Goal: Transaction & Acquisition: Book appointment/travel/reservation

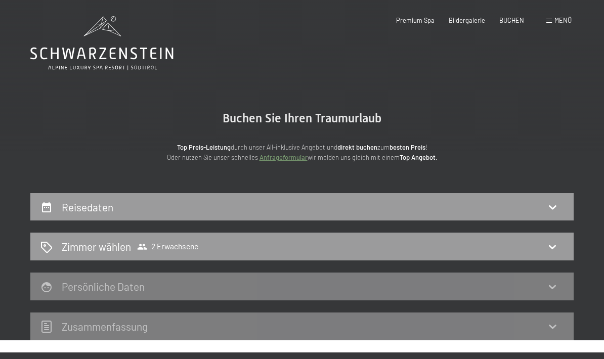
click at [69, 219] on div "Reisedaten" at bounding box center [302, 207] width 544 height 28
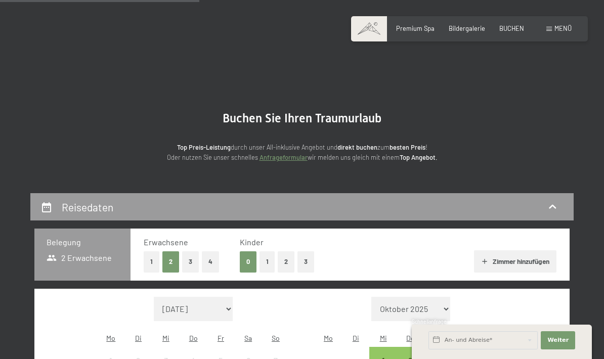
scroll to position [192, 0]
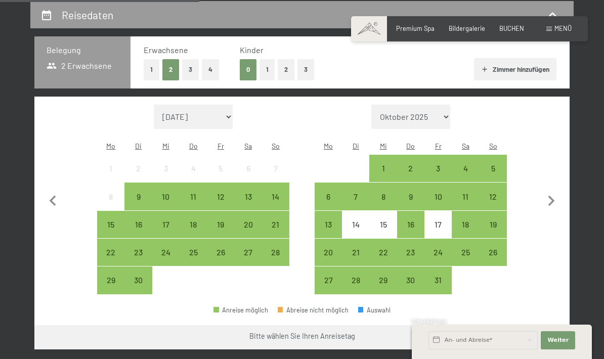
click at [551, 201] on icon "button" at bounding box center [551, 201] width 21 height 21
select select "[DATE]"
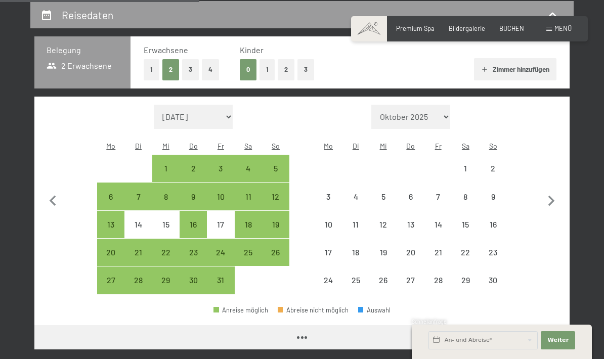
click at [555, 201] on icon "button" at bounding box center [551, 201] width 21 height 21
select select "[DATE]"
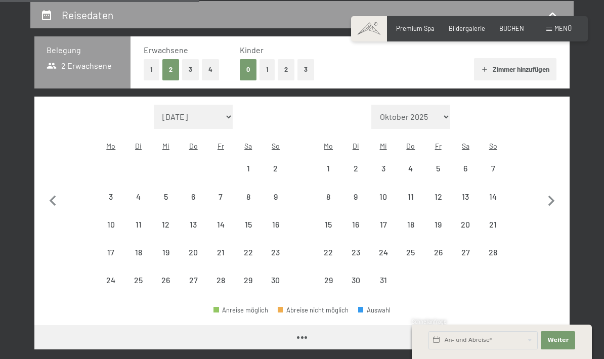
click at [555, 200] on icon "button" at bounding box center [551, 201] width 21 height 21
select select "[DATE]"
click at [553, 201] on icon "button" at bounding box center [551, 201] width 21 height 21
select select "[DATE]"
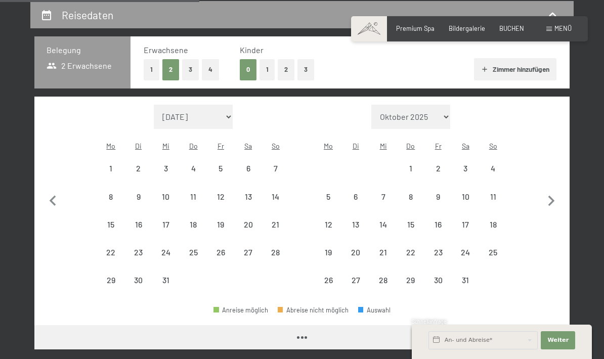
select select "[DATE]"
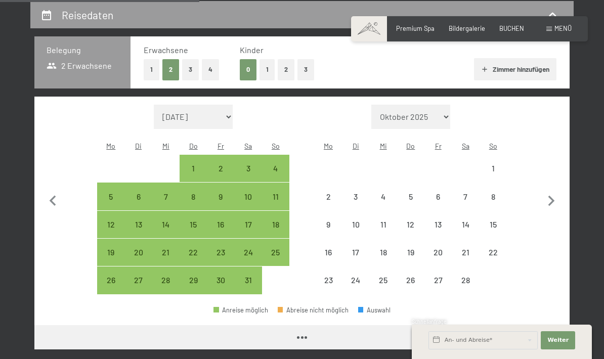
click at [553, 196] on icon "button" at bounding box center [552, 201] width 7 height 11
select select "[DATE]"
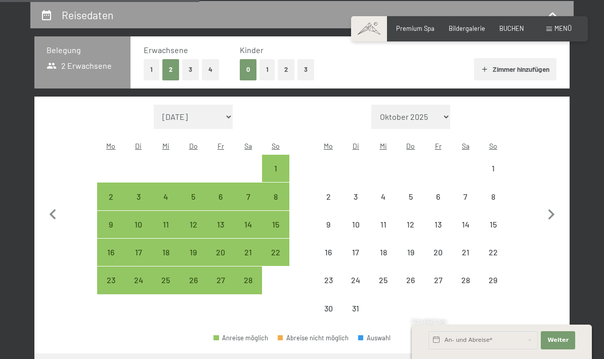
click at [555, 196] on button "button" at bounding box center [551, 214] width 21 height 218
select select "[DATE]"
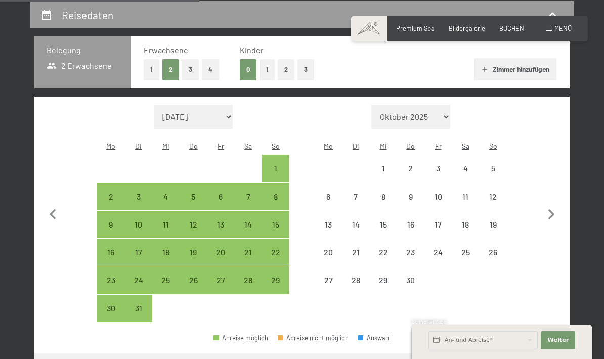
select select "[DATE]"
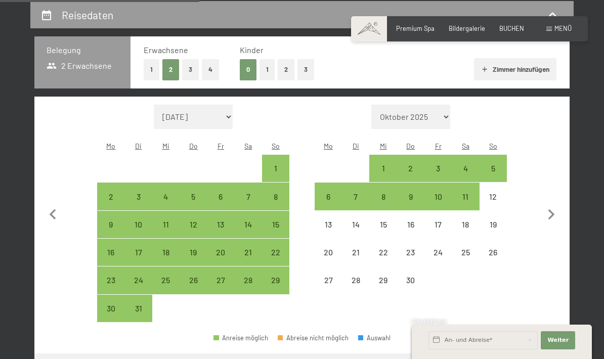
click at [468, 165] on div "4" at bounding box center [465, 177] width 25 height 25
select select "[DATE]"
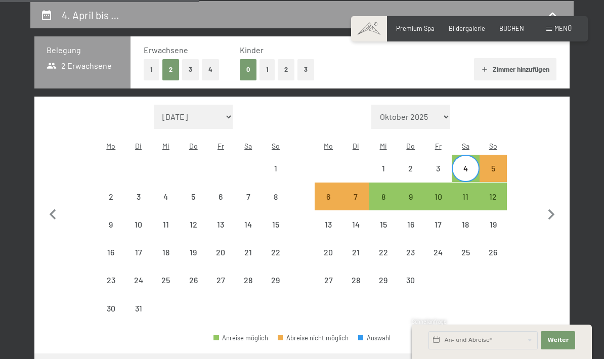
click at [473, 195] on div "11" at bounding box center [465, 205] width 25 height 25
select select "[DATE]"
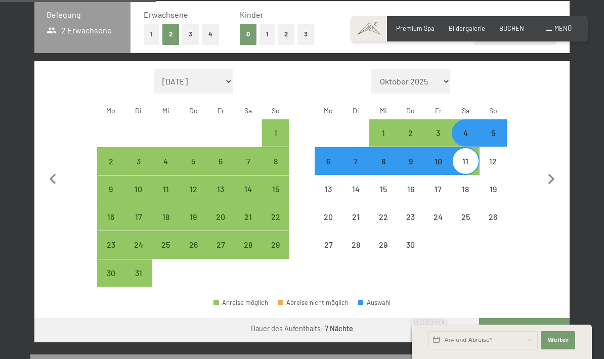
click at [529, 327] on button "Weiter zu „Zimmer“" at bounding box center [524, 330] width 91 height 24
select select "[DATE]"
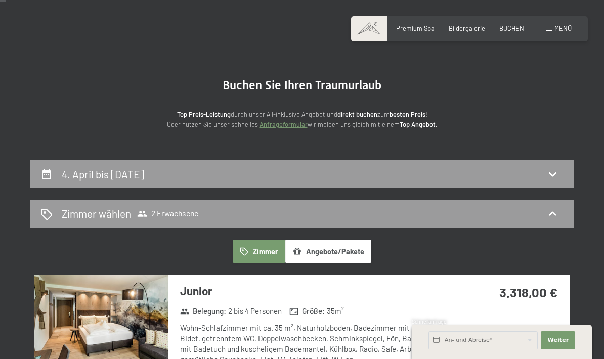
scroll to position [21, 0]
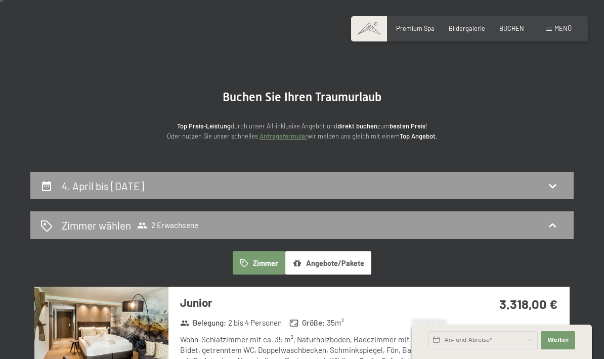
click at [63, 196] on div "4. April bis [DATE]" at bounding box center [302, 186] width 544 height 28
select select "[DATE]"
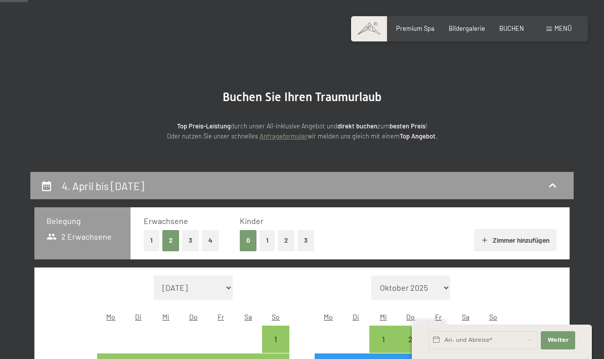
scroll to position [192, 0]
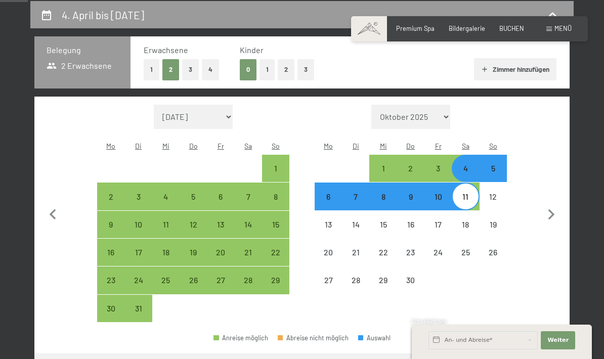
click at [526, 74] on button "Zimmer hinzufügen" at bounding box center [515, 69] width 83 height 22
select select "[DATE]"
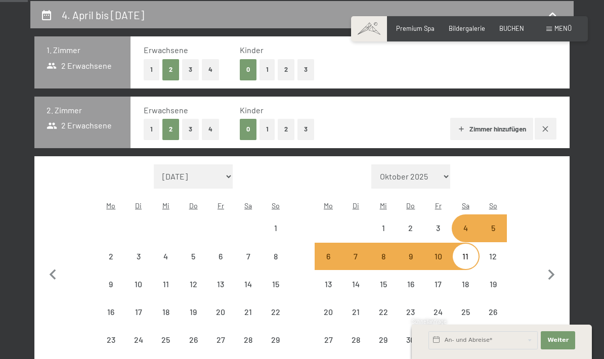
select select "[DATE]"
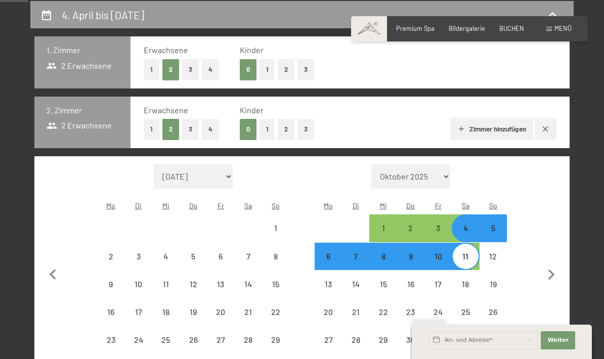
click at [139, 135] on div "Erwachsene 1 2 3 4 Kinder 0 1 2 3 Zimmer hinzufügen" at bounding box center [350, 123] width 439 height 52
select select "[DATE]"
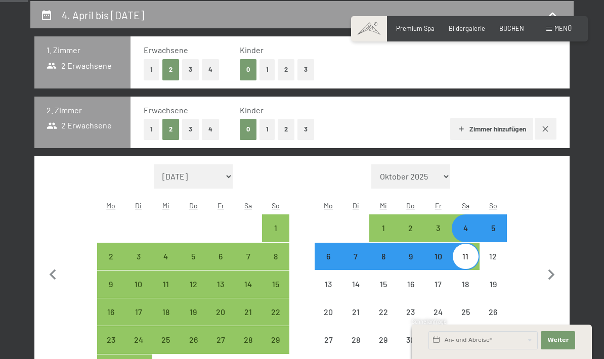
click at [146, 134] on button "1" at bounding box center [152, 129] width 16 height 21
select select "[DATE]"
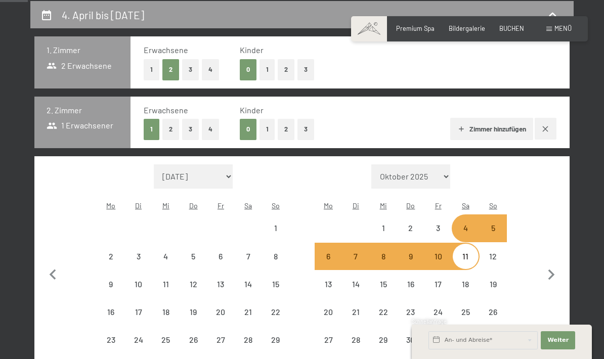
select select "[DATE]"
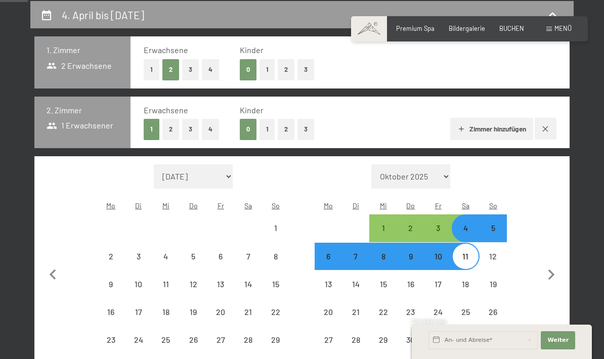
click at [555, 132] on button "button" at bounding box center [546, 129] width 22 height 22
select select "[DATE]"
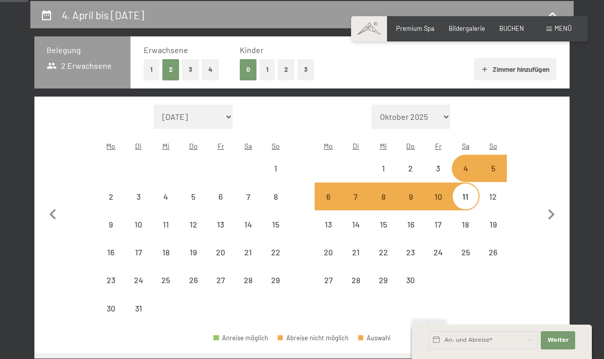
select select "[DATE]"
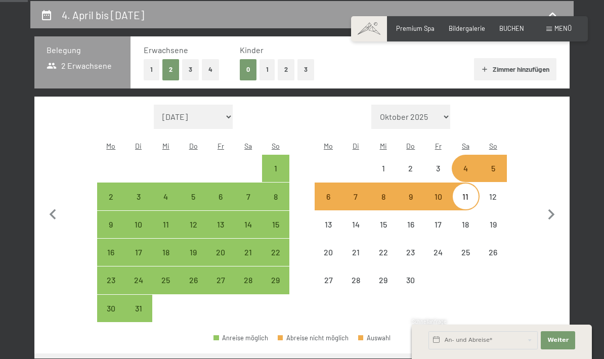
select select "[DATE]"
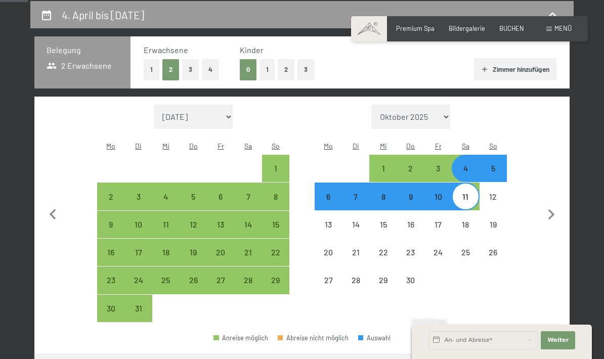
select select "[DATE]"
click at [532, 73] on button "Zimmer hinzufügen" at bounding box center [515, 69] width 83 height 22
select select "[DATE]"
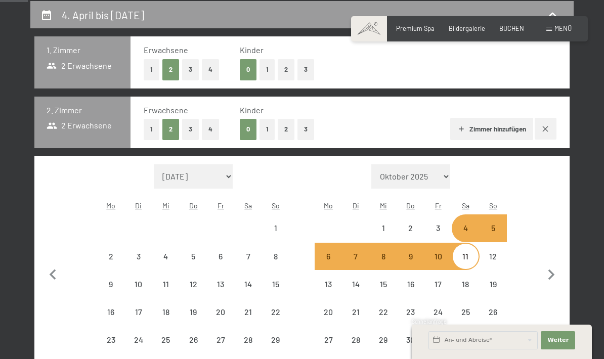
select select "[DATE]"
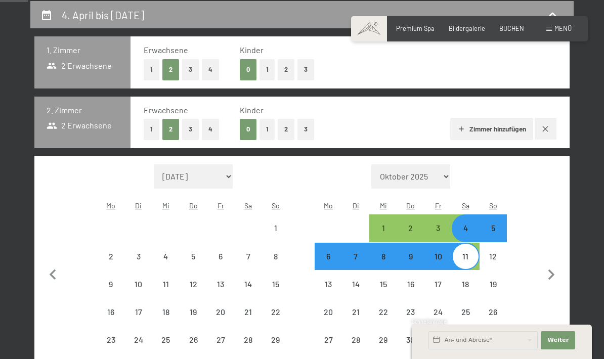
click at [145, 132] on button "1" at bounding box center [152, 129] width 16 height 21
select select "[DATE]"
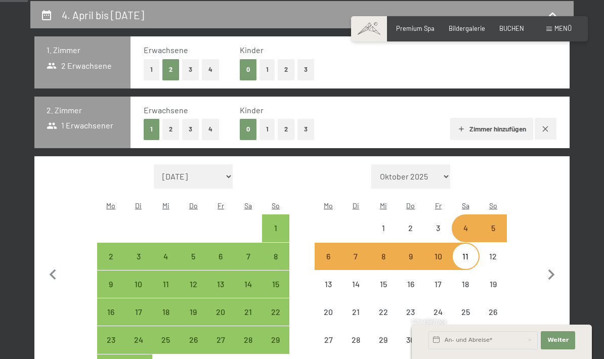
select select "[DATE]"
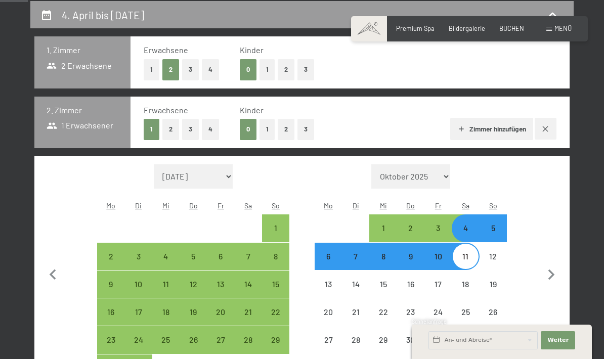
click at [497, 131] on button "Zimmer hinzufügen" at bounding box center [492, 129] width 83 height 22
select select "[DATE]"
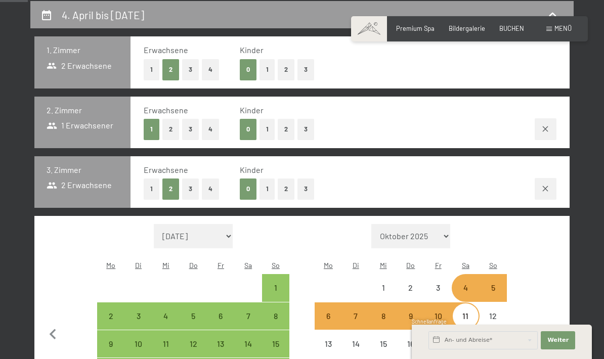
select select "[DATE]"
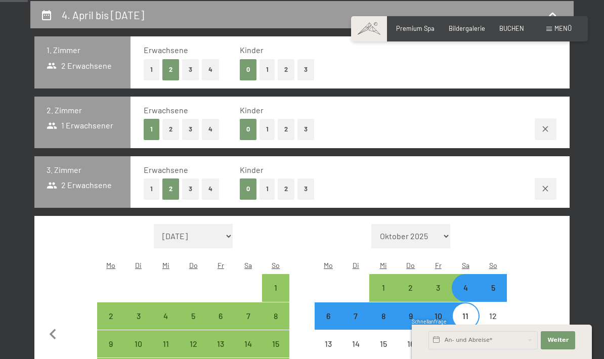
click at [151, 192] on button "1" at bounding box center [152, 189] width 16 height 21
select select "[DATE]"
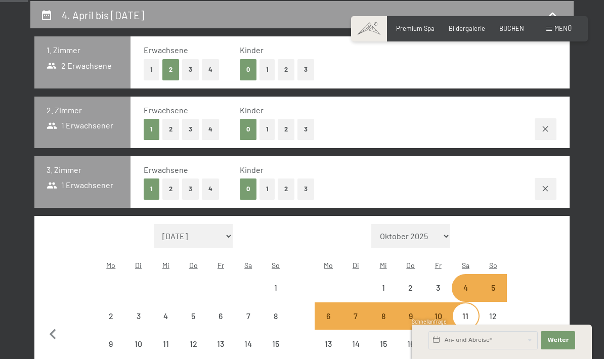
select select "[DATE]"
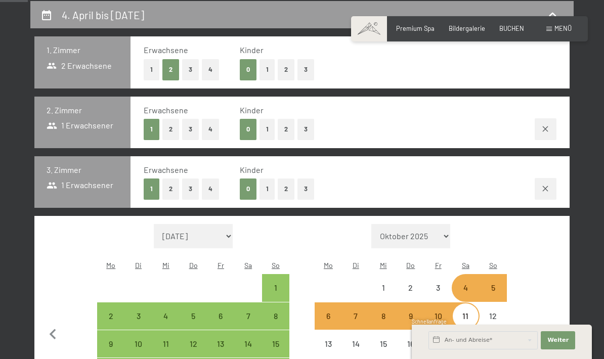
select select "[DATE]"
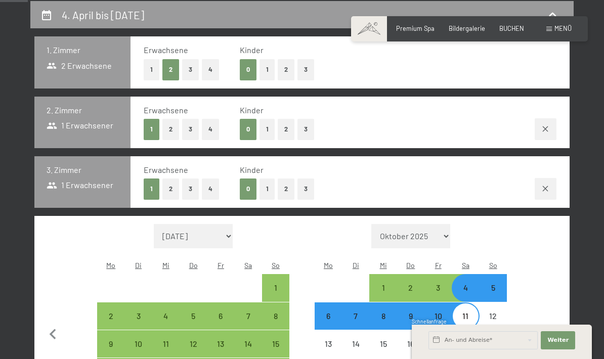
select select "[DATE]"
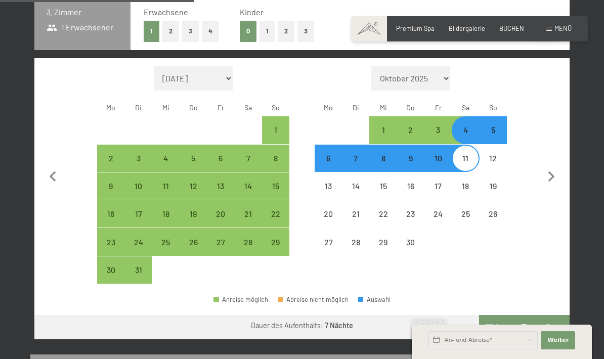
click at [535, 316] on button "Weiter zu „Zimmer“" at bounding box center [524, 327] width 91 height 24
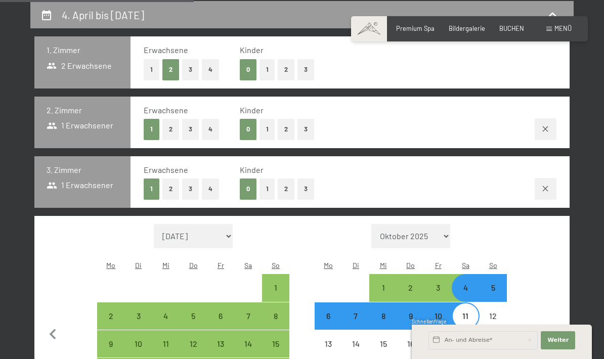
select select "[DATE]"
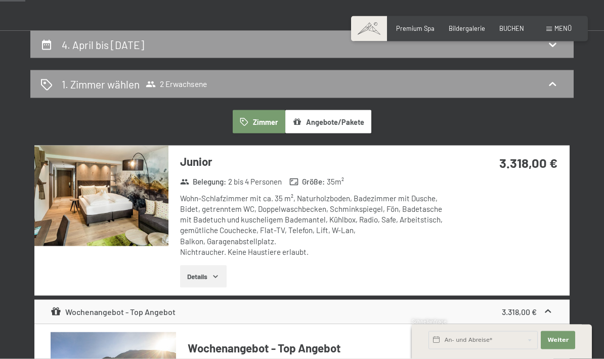
scroll to position [0, 0]
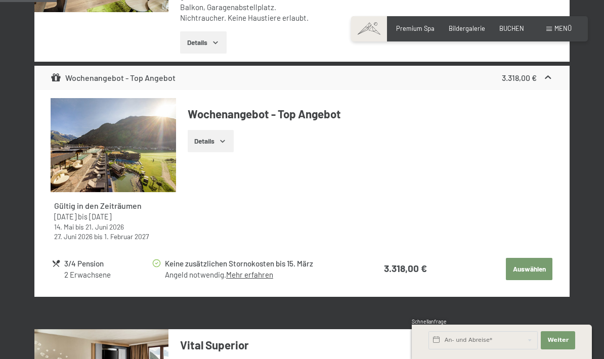
click at [546, 274] on button "Auswählen" at bounding box center [529, 269] width 47 height 22
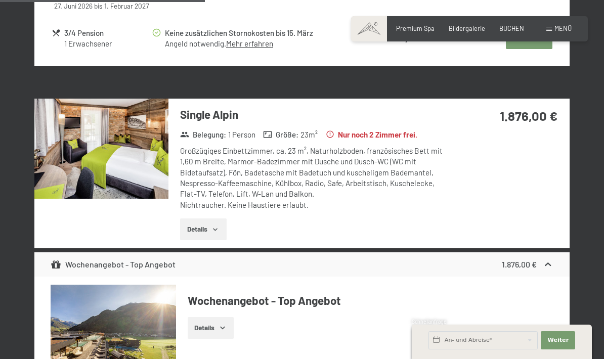
scroll to position [667, 0]
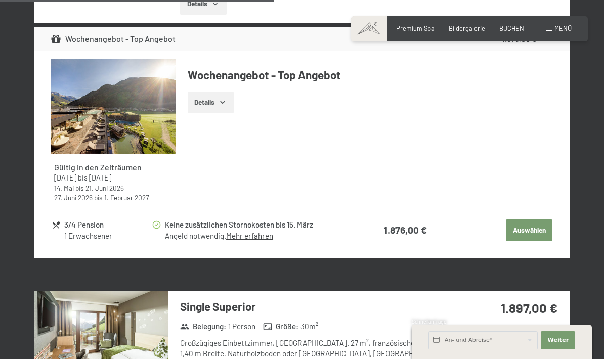
click at [541, 230] on button "Auswählen" at bounding box center [529, 231] width 47 height 22
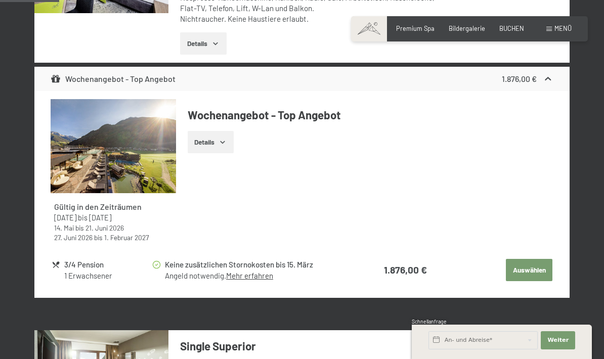
scroll to position [192, 0]
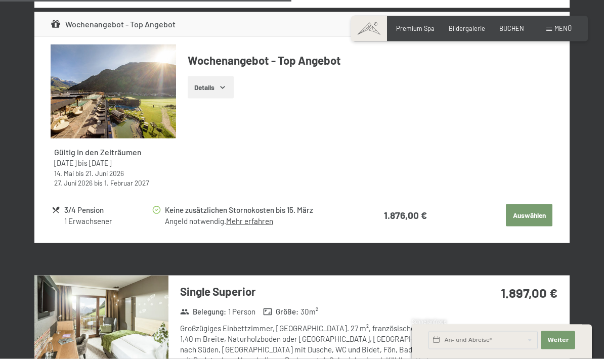
click at [538, 213] on button "Auswählen" at bounding box center [529, 216] width 47 height 22
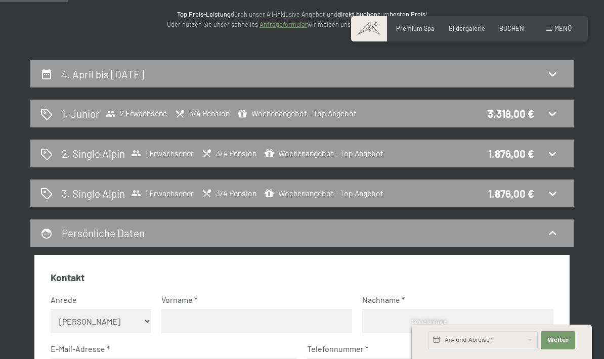
scroll to position [133, 0]
